Goal: Information Seeking & Learning: Find specific fact

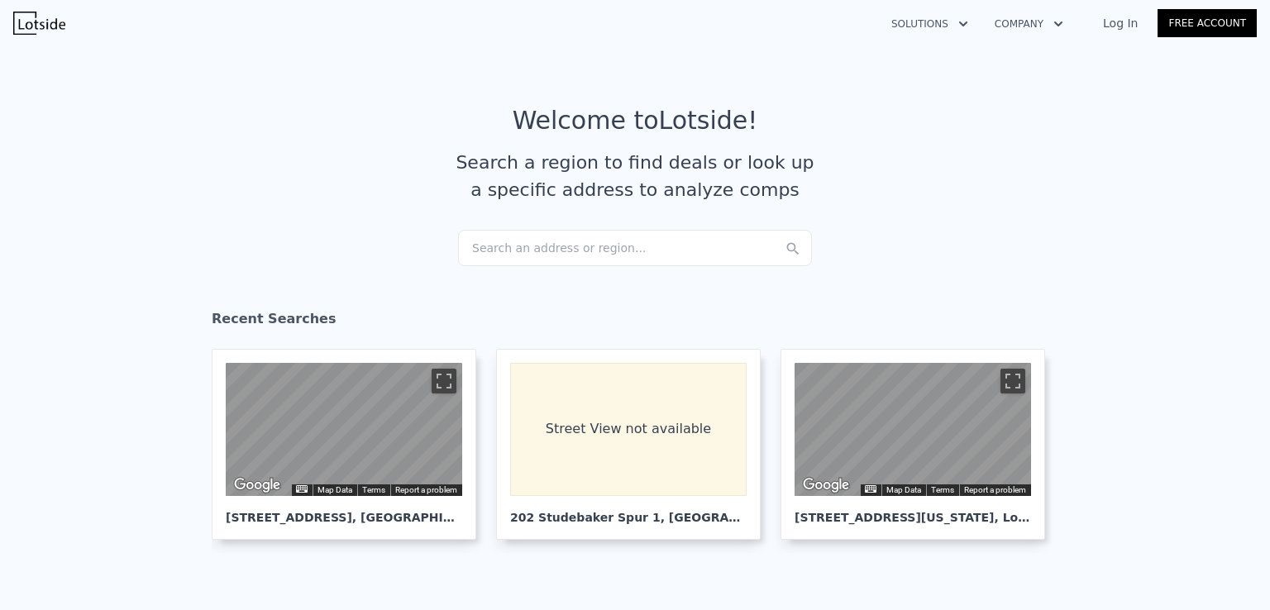
click at [589, 238] on div "Search an address or region..." at bounding box center [635, 248] width 354 height 36
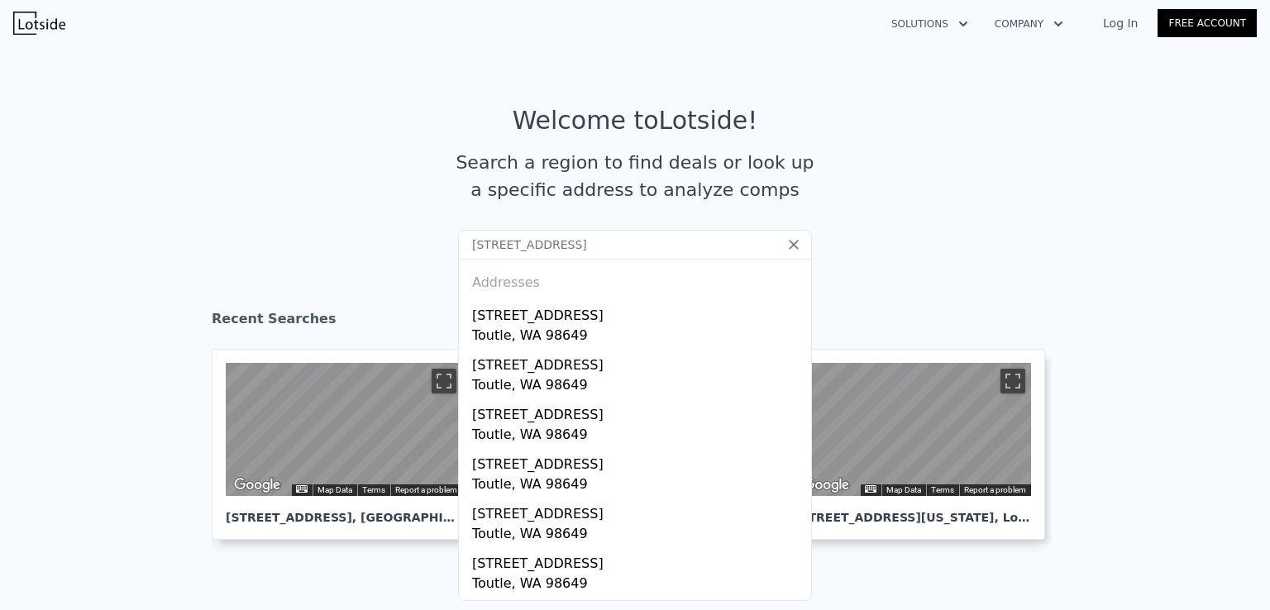
drag, startPoint x: 646, startPoint y: 243, endPoint x: 582, endPoint y: 248, distance: 63.9
click at [582, 248] on input "[STREET_ADDRESS]" at bounding box center [635, 245] width 354 height 30
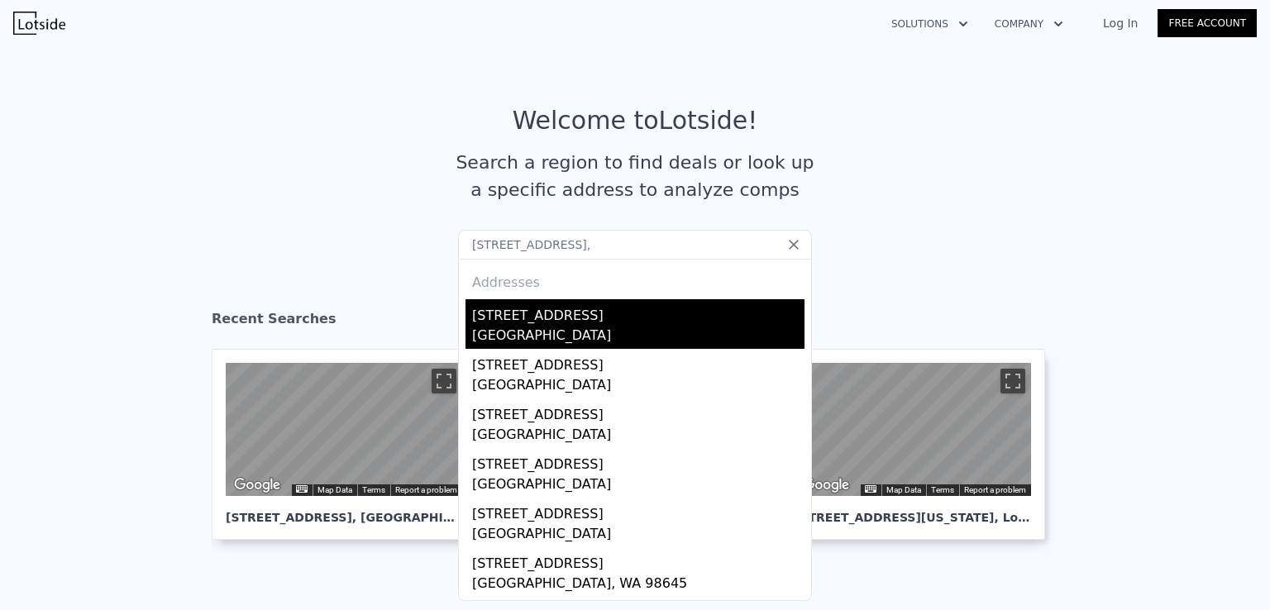
type input "[STREET_ADDRESS],"
click at [643, 334] on div "[GEOGRAPHIC_DATA]" at bounding box center [638, 337] width 332 height 23
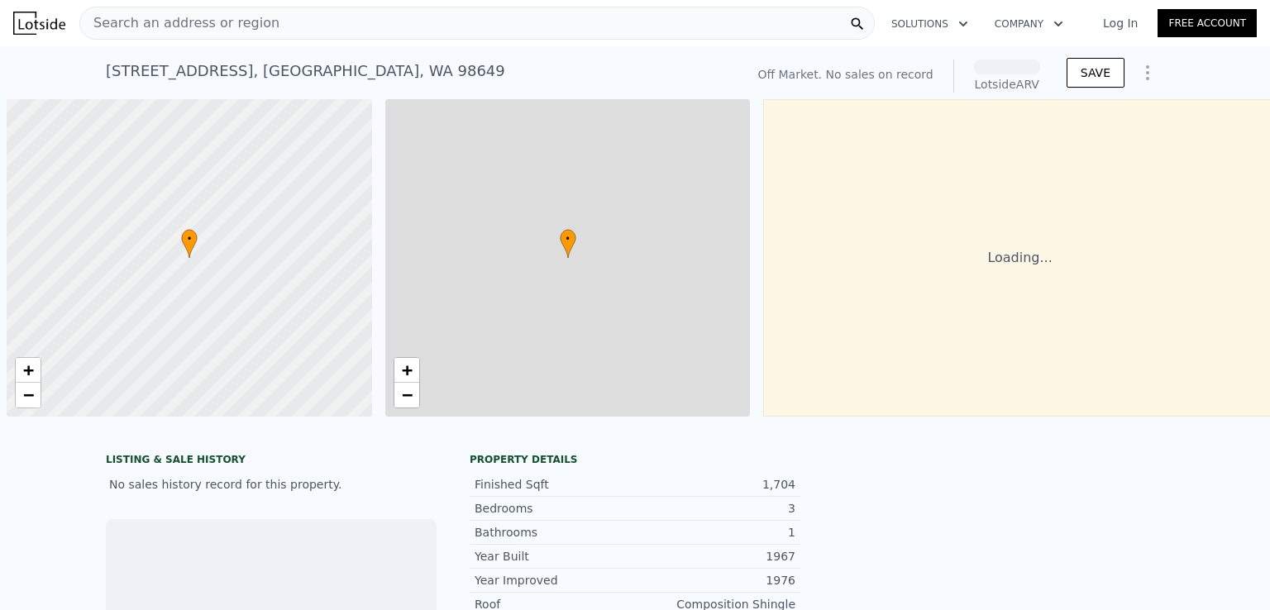
scroll to position [0, 7]
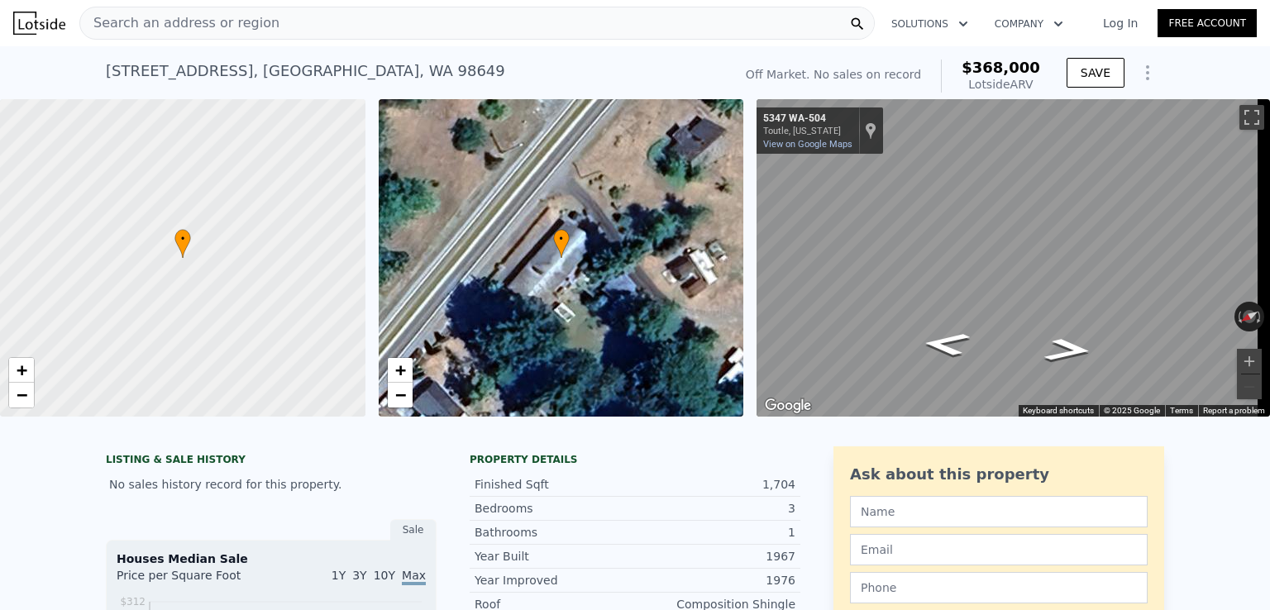
click at [1002, 67] on span "$368,000" at bounding box center [1001, 67] width 79 height 17
copy span "$368,000"
